Goal: Communication & Community: Ask a question

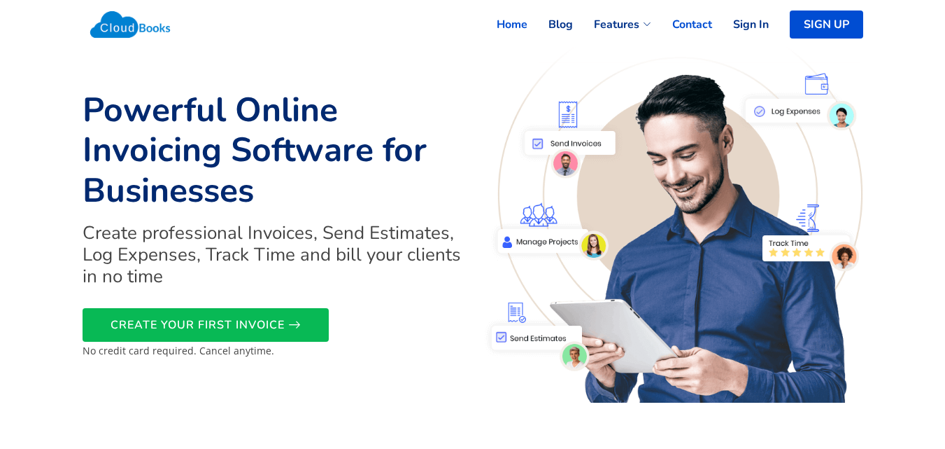
click at [710, 19] on link "Contact" at bounding box center [681, 24] width 61 height 31
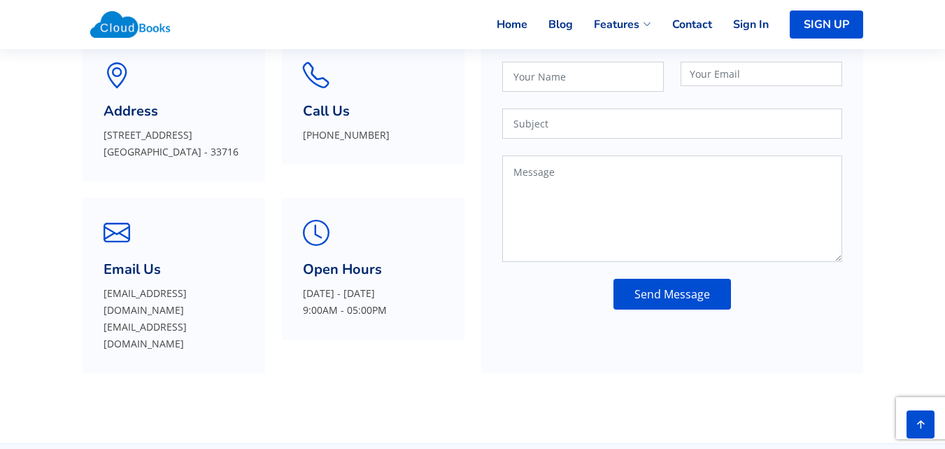
scroll to position [163, 0]
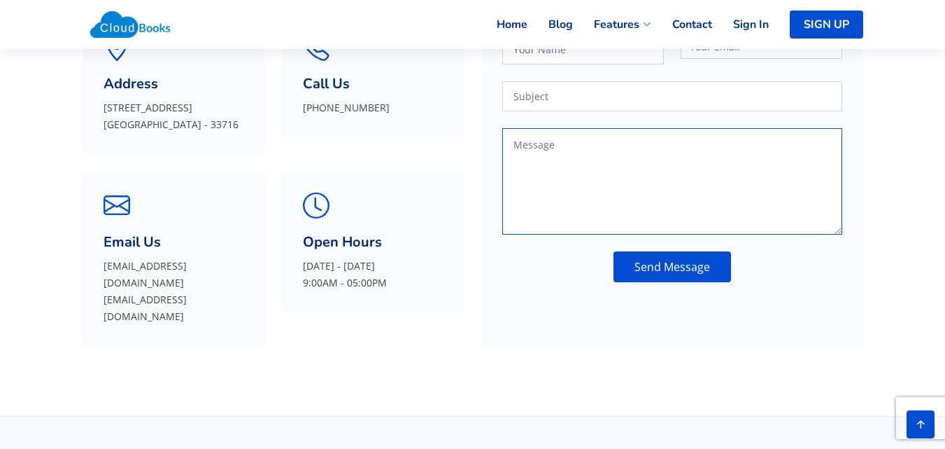
click at [558, 181] on textarea at bounding box center [672, 181] width 340 height 106
paste textarea "Recently I was in the neighborhood and thought I’d reach out to offer a profess…"
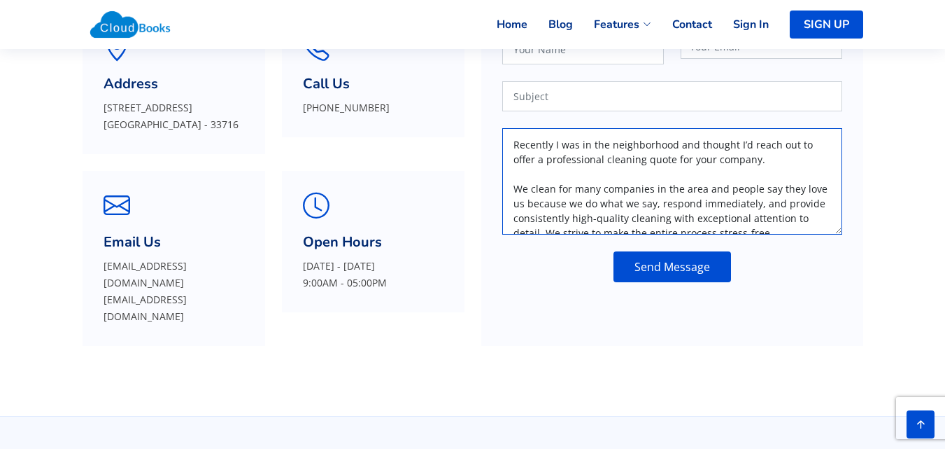
scroll to position [182, 0]
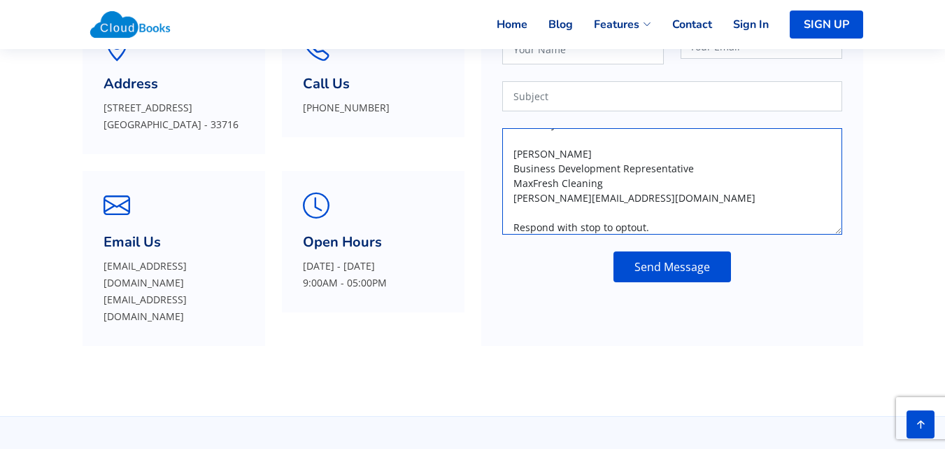
type textarea "Recently I was in the neighborhood and thought I’d reach out to offer a profess…"
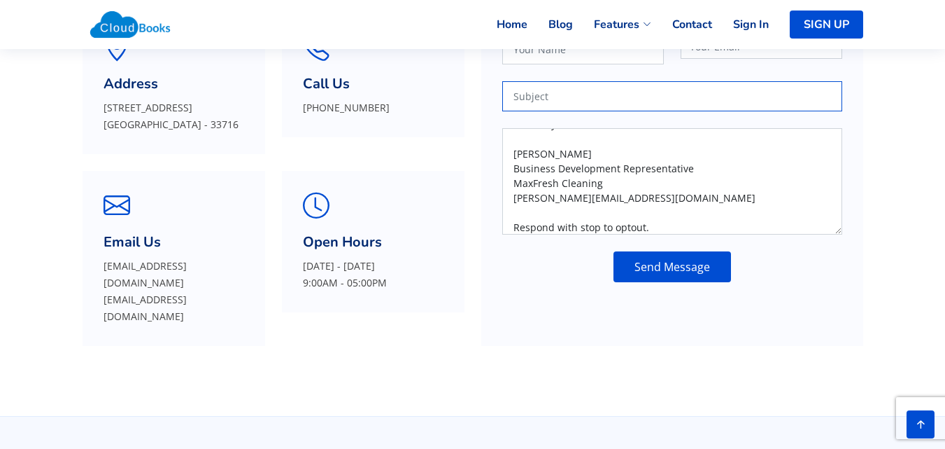
drag, startPoint x: 543, startPoint y: 99, endPoint x: 584, endPoint y: 111, distance: 42.5
click at [547, 99] on input "text" at bounding box center [672, 96] width 340 height 30
type input "Cleaning"
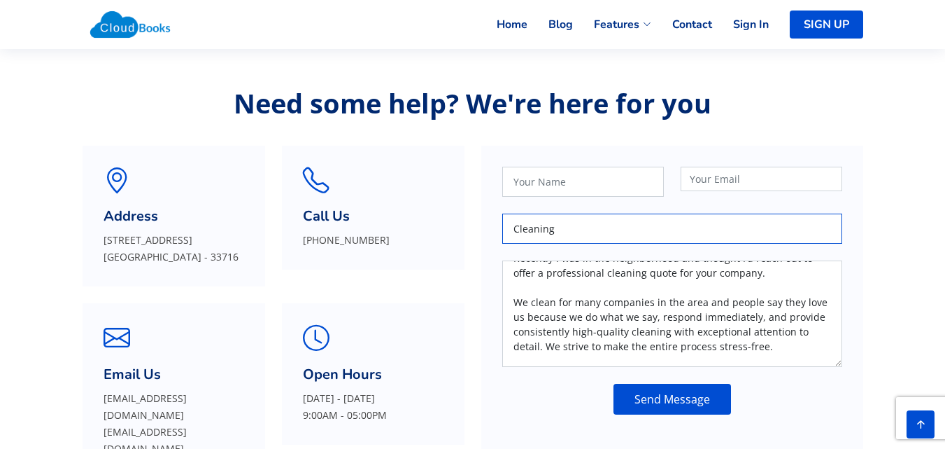
scroll to position [0, 0]
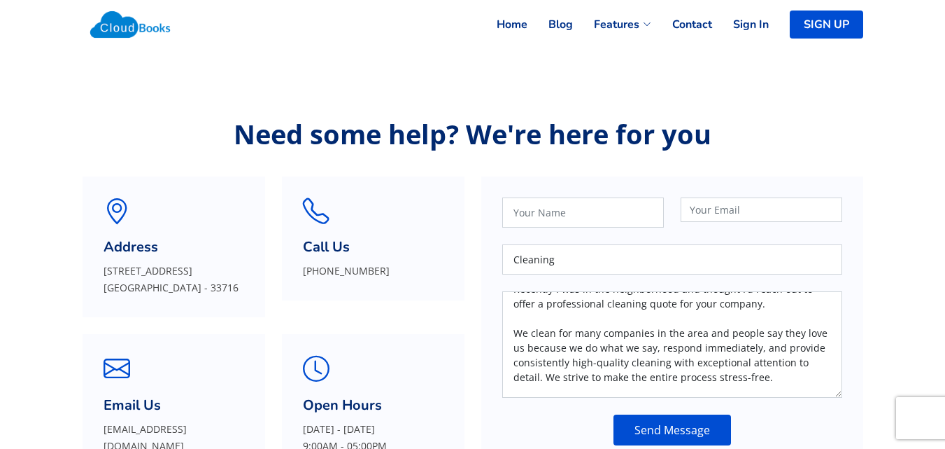
drag, startPoint x: 584, startPoint y: 185, endPoint x: 559, endPoint y: 231, distance: 52.3
click at [583, 188] on div "Cleaning Recently I was in the neighborhood and thought I’d reach out to offer …" at bounding box center [672, 313] width 357 height 265
click at [559, 231] on div "Cleaning Recently I was in the neighborhood and thought I’d reach out to offer …" at bounding box center [672, 313] width 357 height 265
drag, startPoint x: 577, startPoint y: 211, endPoint x: 595, endPoint y: 220, distance: 20.3
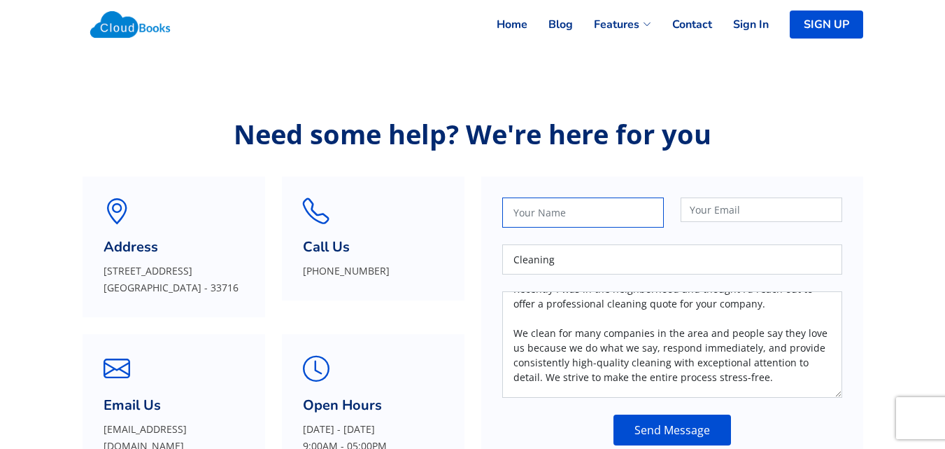
click at [579, 212] on input "text" at bounding box center [583, 212] width 162 height 30
type input "[PERSON_NAME]"
type input "[PERSON_NAME][EMAIL_ADDRESS][DOMAIN_NAME]"
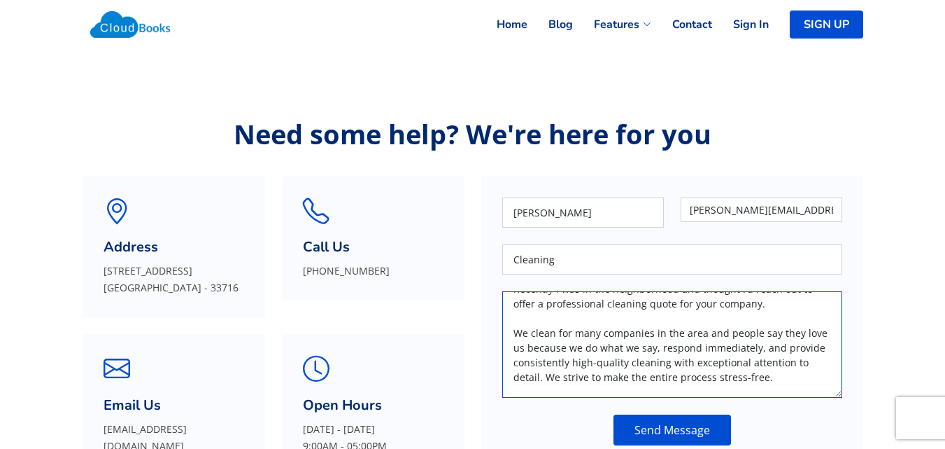
click at [628, 381] on textarea "Recently I was in the neighborhood and thought I’d reach out to offer a profess…" at bounding box center [672, 344] width 340 height 106
click at [627, 381] on textarea "Recently I was in the neighborhood and thought I’d reach out to offer a profess…" at bounding box center [672, 344] width 340 height 106
click at [659, 411] on div "[PERSON_NAME] [PERSON_NAME][EMAIL_ADDRESS][DOMAIN_NAME] Cleaning Recently I was…" at bounding box center [672, 313] width 357 height 265
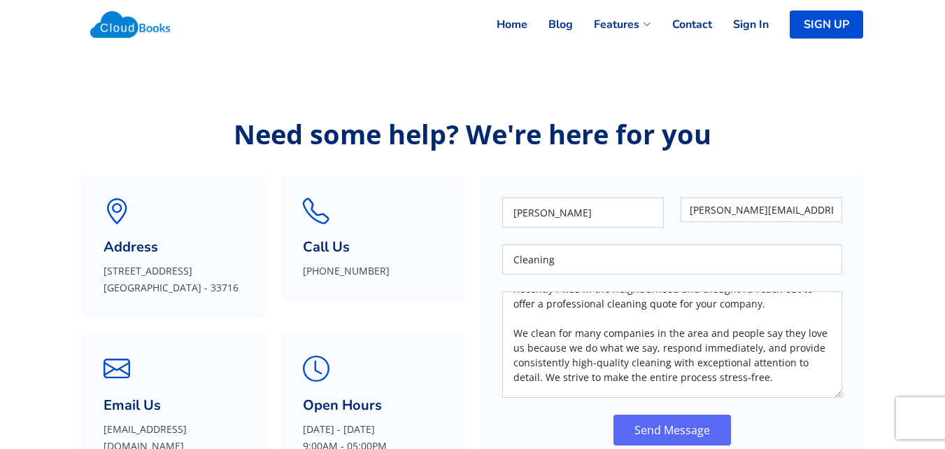
click at [660, 433] on button "Send Message" at bounding box center [673, 429] width 118 height 31
